Goal: Unclear

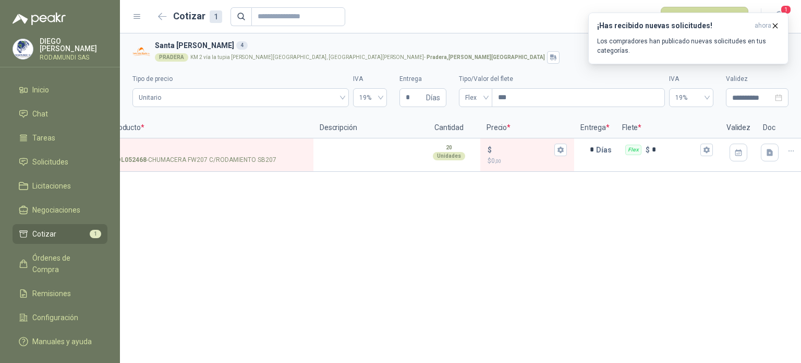
scroll to position [0, 46]
